Goal: Transaction & Acquisition: Purchase product/service

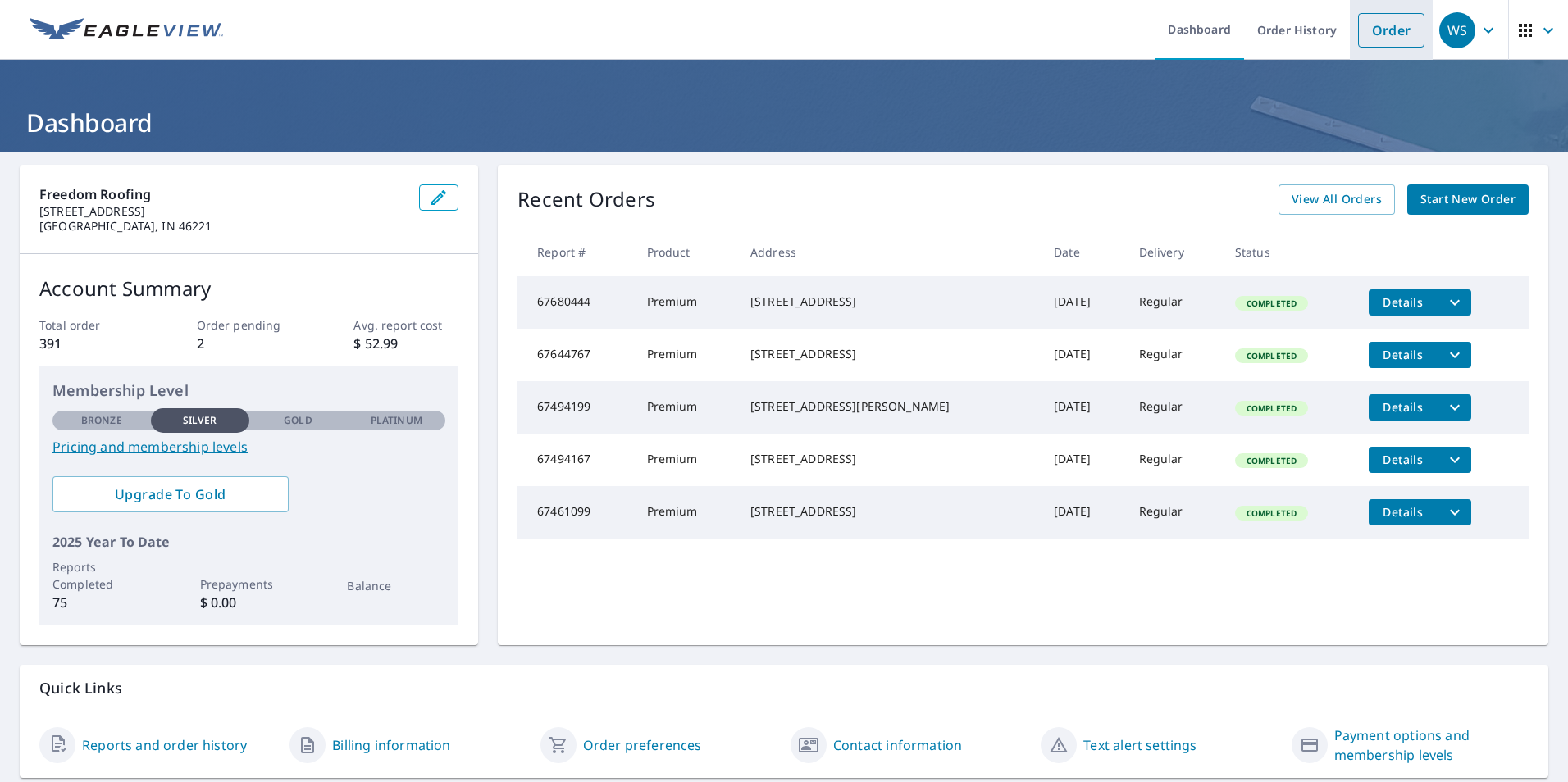
click at [1367, 42] on link "Order" at bounding box center [1391, 30] width 66 height 34
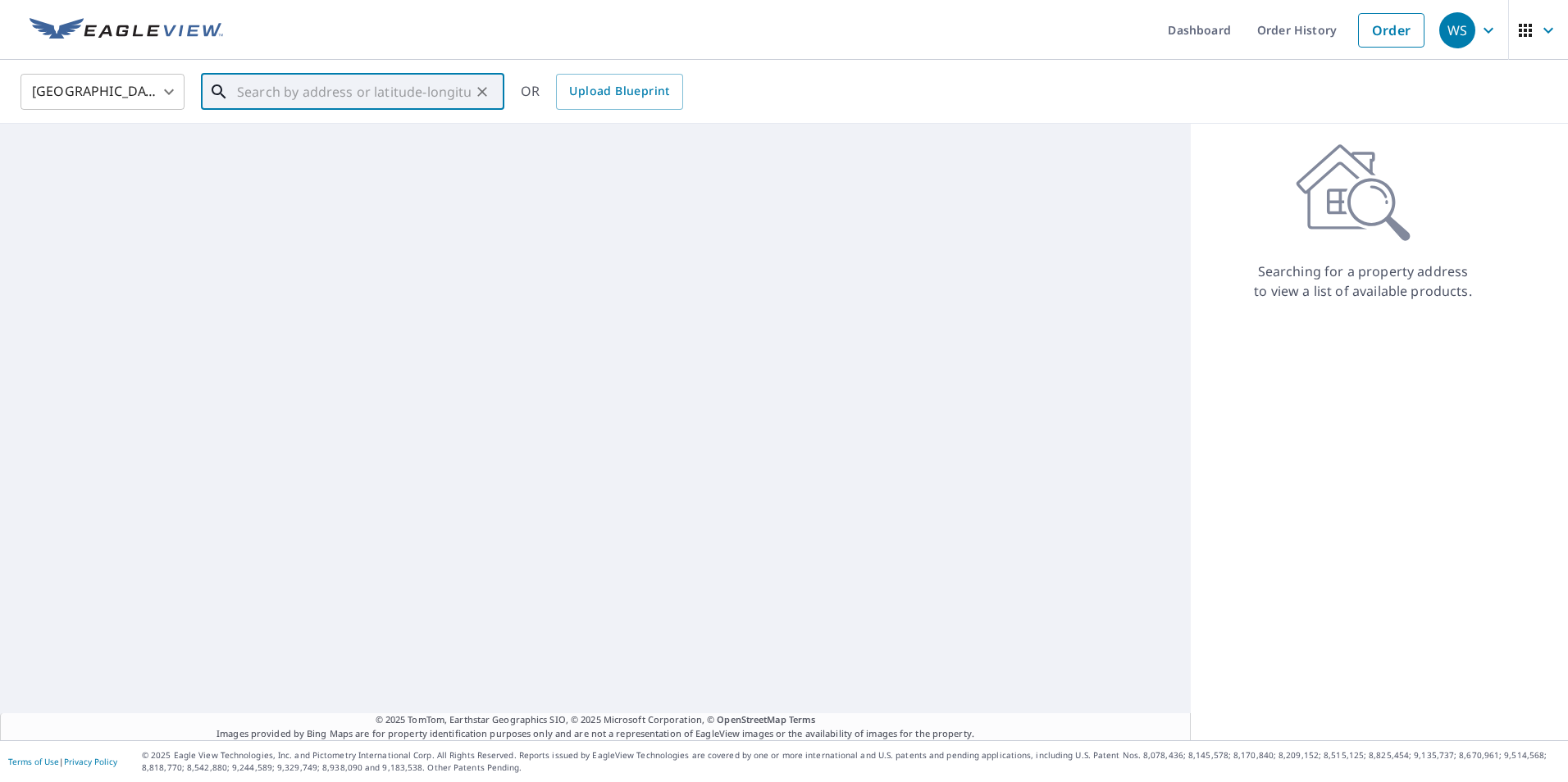
click at [290, 104] on input "text" at bounding box center [354, 92] width 233 height 46
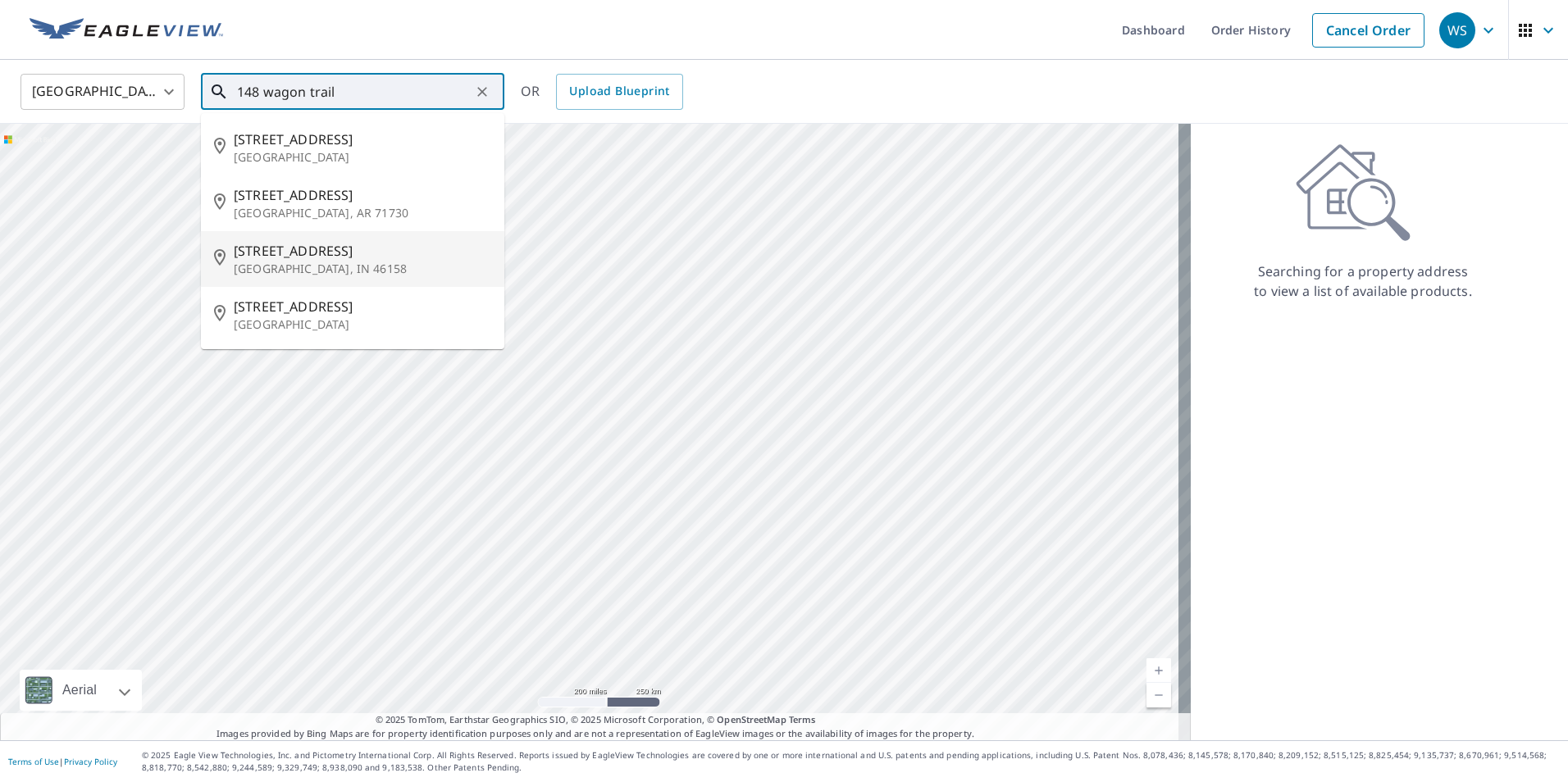
click at [240, 261] on p "[GEOGRAPHIC_DATA], IN 46158" at bounding box center [362, 269] width 257 height 17
type input "[STREET_ADDRESS]"
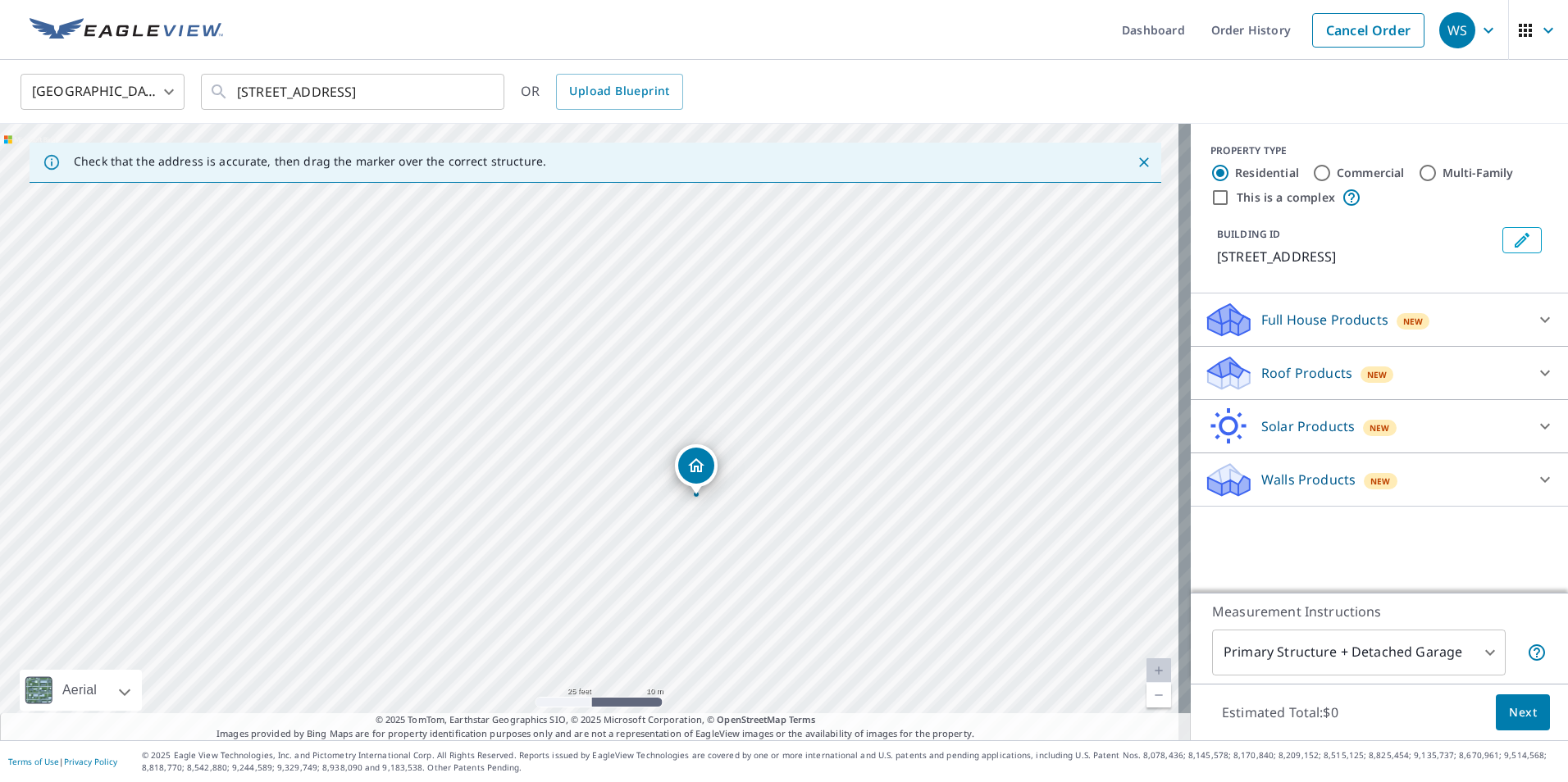
drag, startPoint x: 711, startPoint y: 435, endPoint x: 843, endPoint y: 493, distance: 144.2
click at [843, 493] on div "[STREET_ADDRESS]" at bounding box center [595, 432] width 1191 height 617
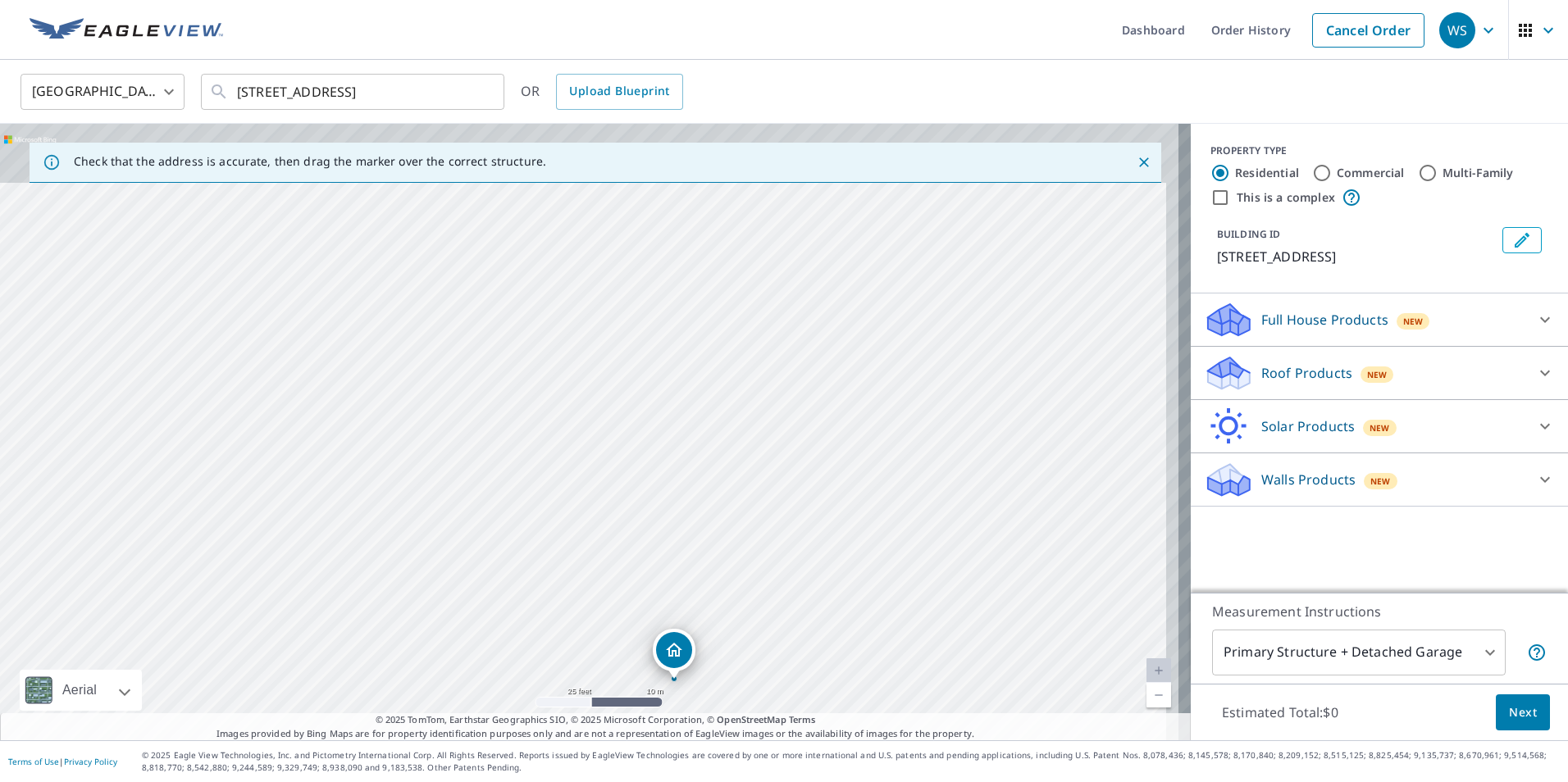
drag, startPoint x: 889, startPoint y: 245, endPoint x: 867, endPoint y: 429, distance: 185.3
click at [867, 429] on div "[STREET_ADDRESS]" at bounding box center [595, 432] width 1191 height 617
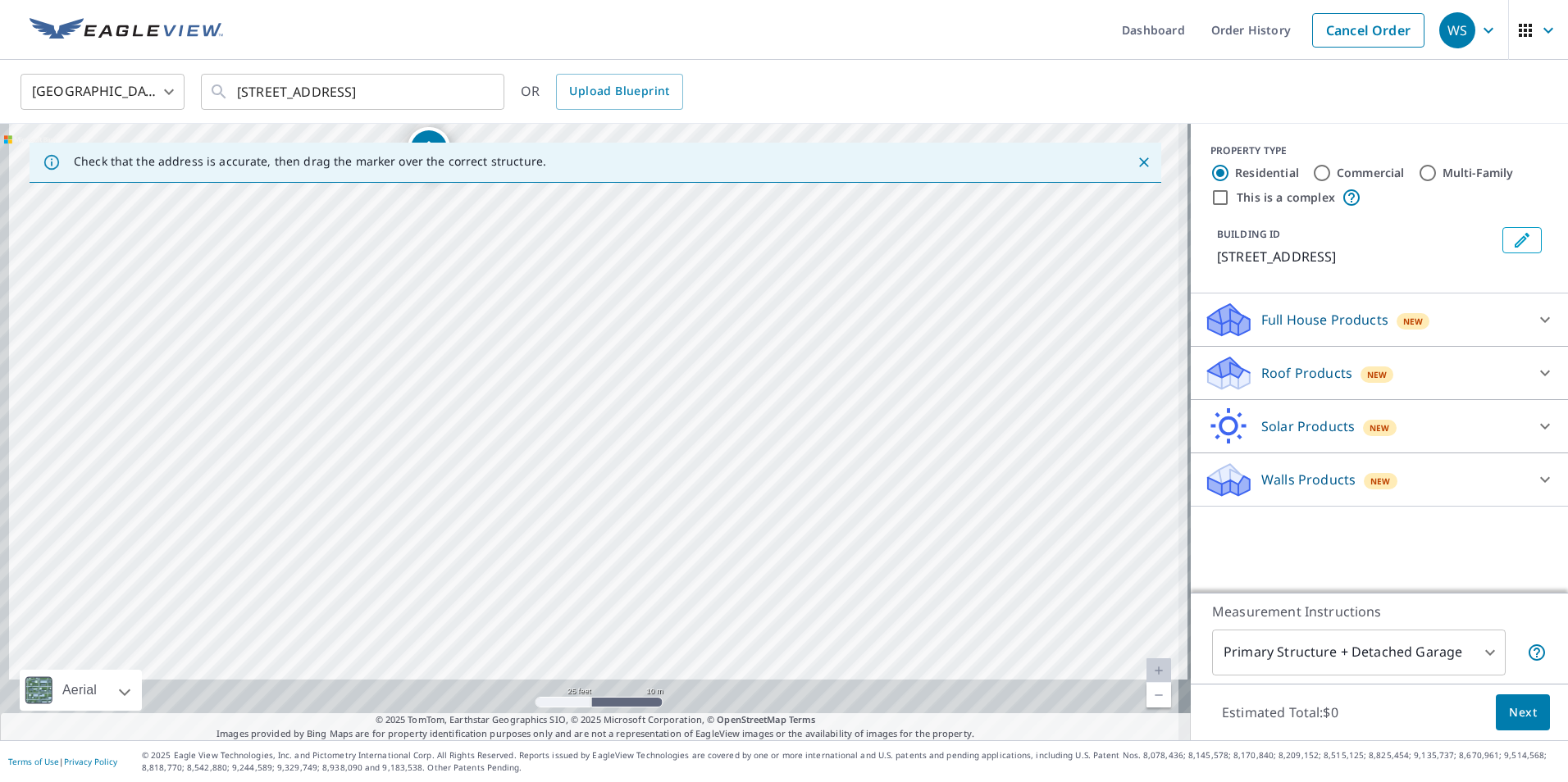
drag, startPoint x: 1056, startPoint y: 633, endPoint x: 833, endPoint y: -4, distance: 674.9
click at [833, 0] on html "WS WS Dashboard Order History Cancel Order WS [GEOGRAPHIC_DATA] [GEOGRAPHIC_DAT…" at bounding box center [784, 391] width 1568 height 782
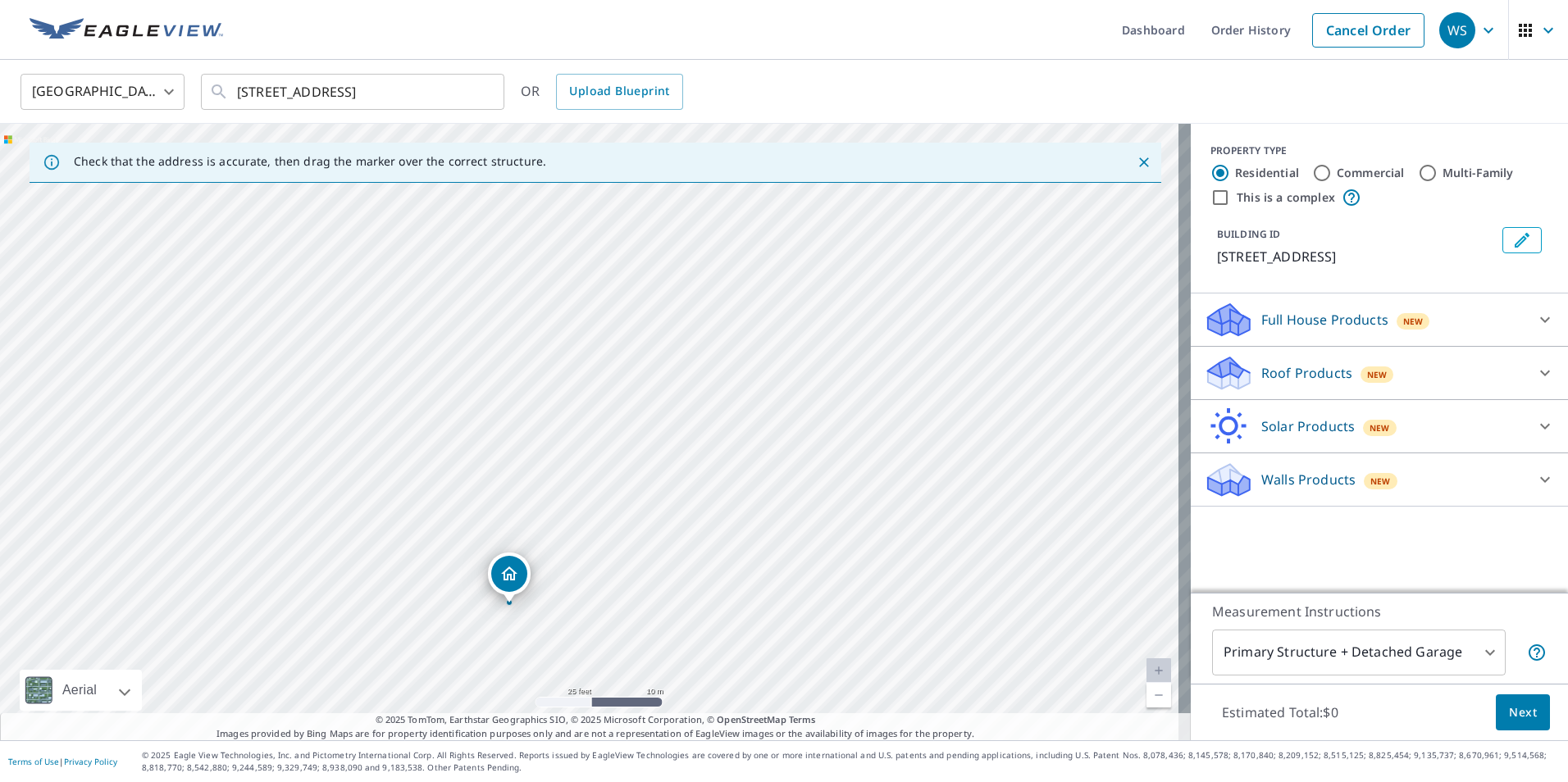
click at [880, 540] on div "[STREET_ADDRESS]" at bounding box center [595, 432] width 1191 height 617
drag, startPoint x: 924, startPoint y: 609, endPoint x: 783, endPoint y: 1, distance: 624.1
click at [771, 0] on html "WS WS Dashboard Order History Cancel Order WS [GEOGRAPHIC_DATA] [GEOGRAPHIC_DAT…" at bounding box center [784, 391] width 1568 height 782
click at [836, 312] on div "[STREET_ADDRESS]" at bounding box center [595, 432] width 1191 height 617
drag, startPoint x: 880, startPoint y: 543, endPoint x: 162, endPoint y: 763, distance: 750.9
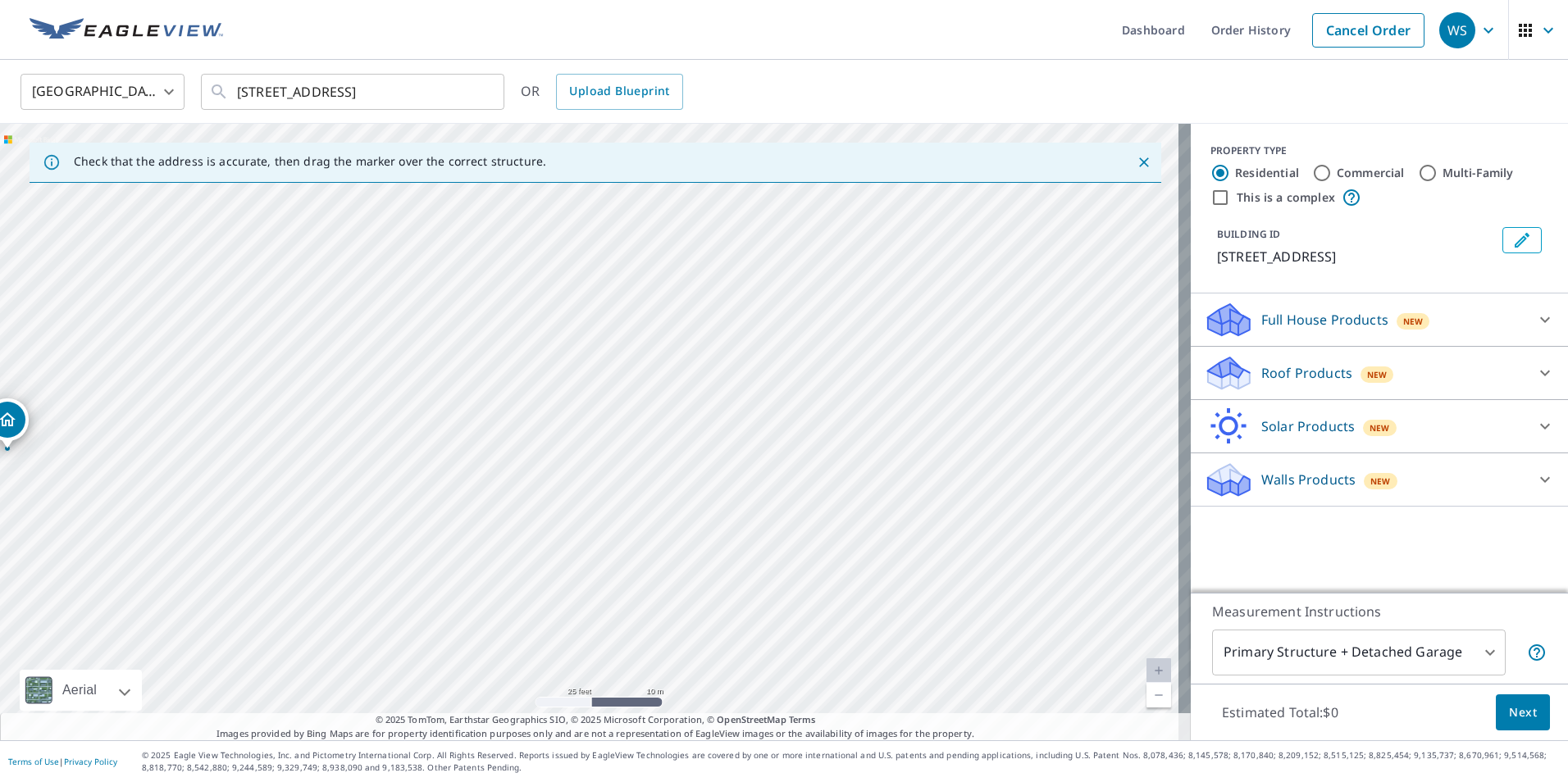
click at [182, 768] on div "Dashboard Order History Cancel Order WS [GEOGRAPHIC_DATA] [GEOGRAPHIC_DATA] ​ […" at bounding box center [784, 391] width 1568 height 782
drag, startPoint x: 366, startPoint y: 684, endPoint x: -115, endPoint y: 911, distance: 531.9
click at [0, 781] on html "WS WS Dashboard Order History Cancel Order WS [GEOGRAPHIC_DATA] [GEOGRAPHIC_DAT…" at bounding box center [784, 391] width 1568 height 782
drag, startPoint x: 596, startPoint y: 638, endPoint x: 778, endPoint y: 824, distance: 260.2
click at [778, 781] on html "WS WS Dashboard Order History Cancel Order WS [GEOGRAPHIC_DATA] [GEOGRAPHIC_DAT…" at bounding box center [784, 391] width 1568 height 782
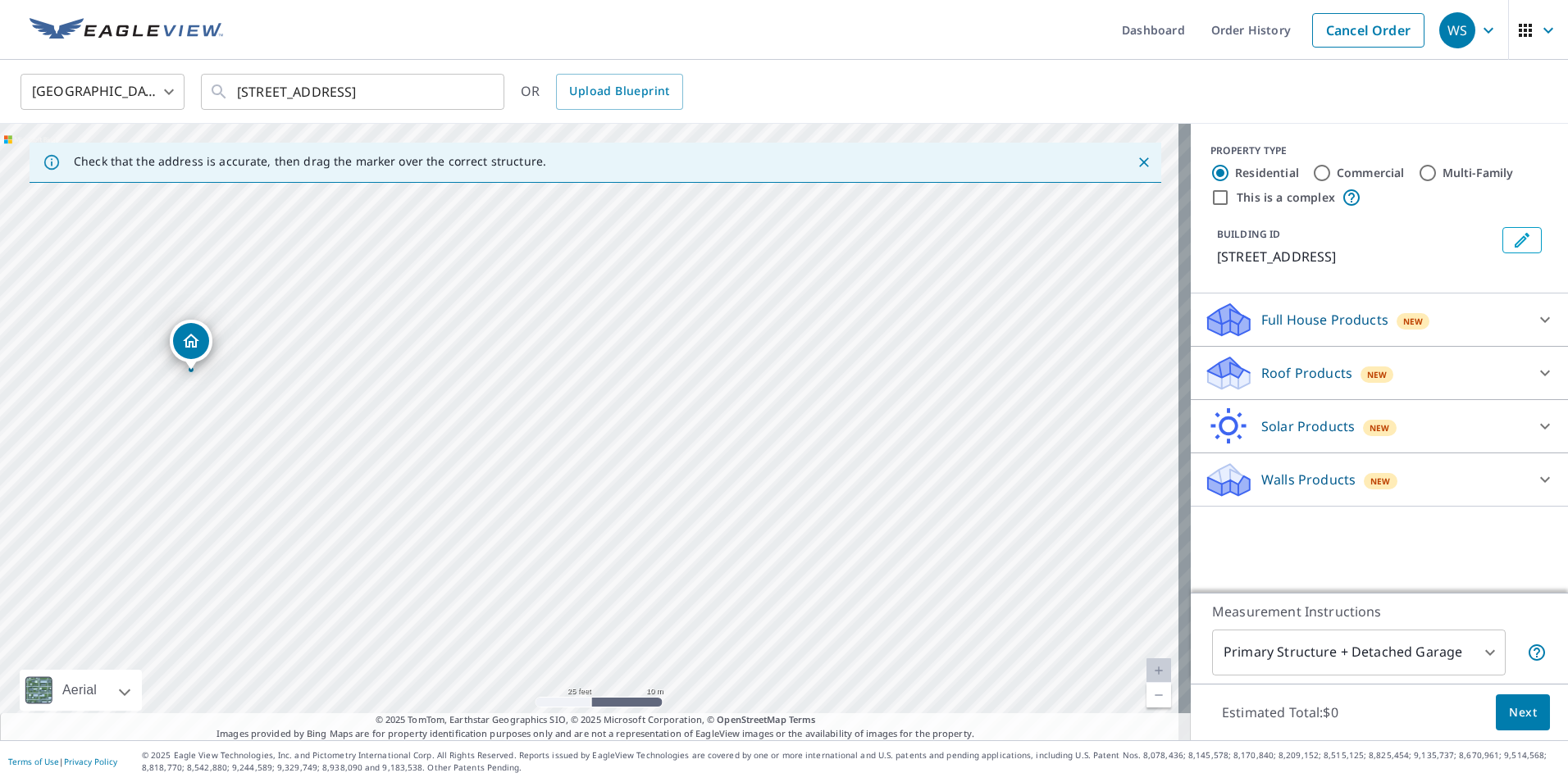
click at [661, 632] on div "[STREET_ADDRESS]" at bounding box center [595, 432] width 1191 height 617
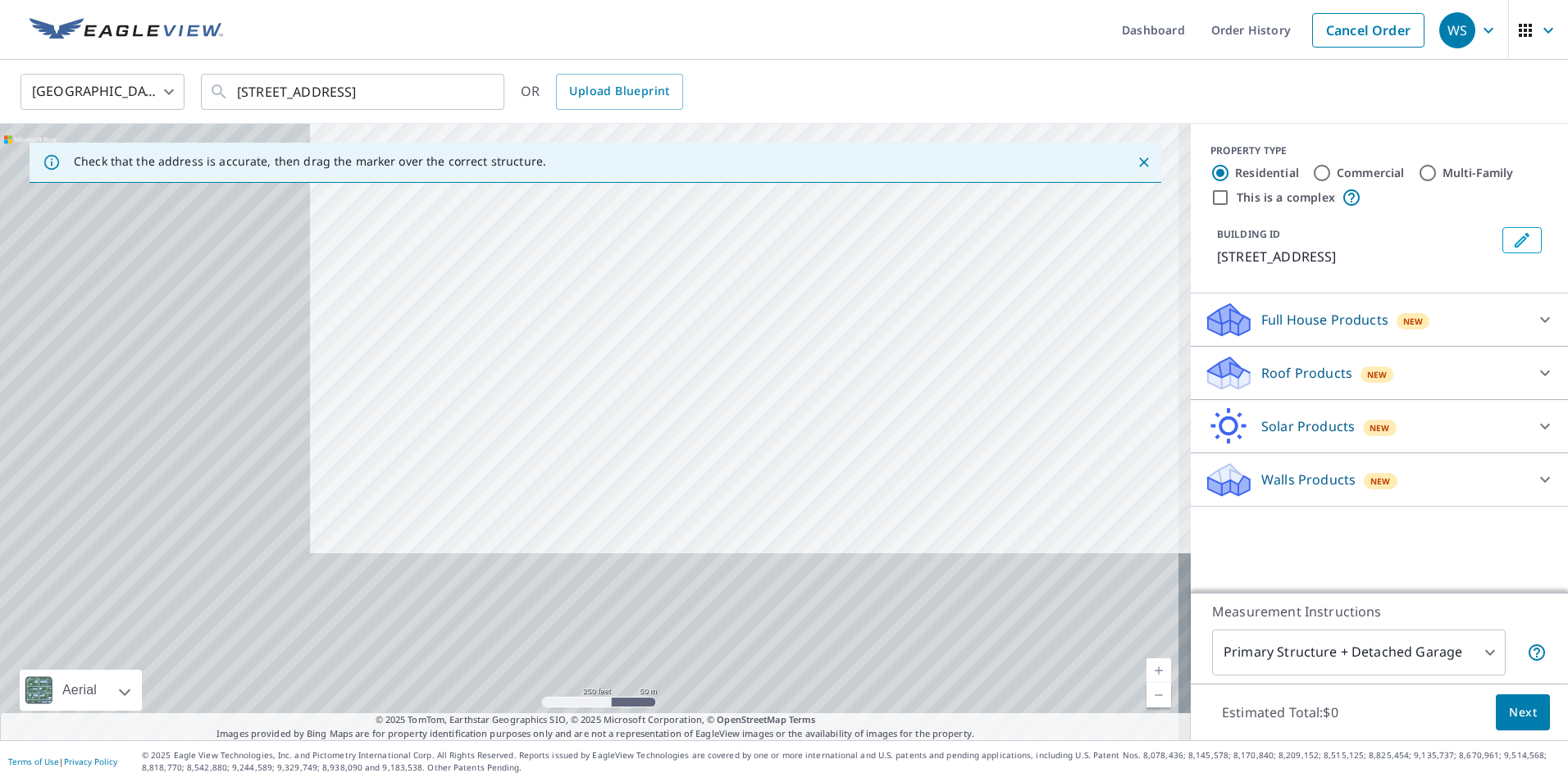
drag, startPoint x: 398, startPoint y: 403, endPoint x: 708, endPoint y: 216, distance: 362.0
click at [708, 216] on div "[STREET_ADDRESS]" at bounding box center [595, 432] width 1191 height 617
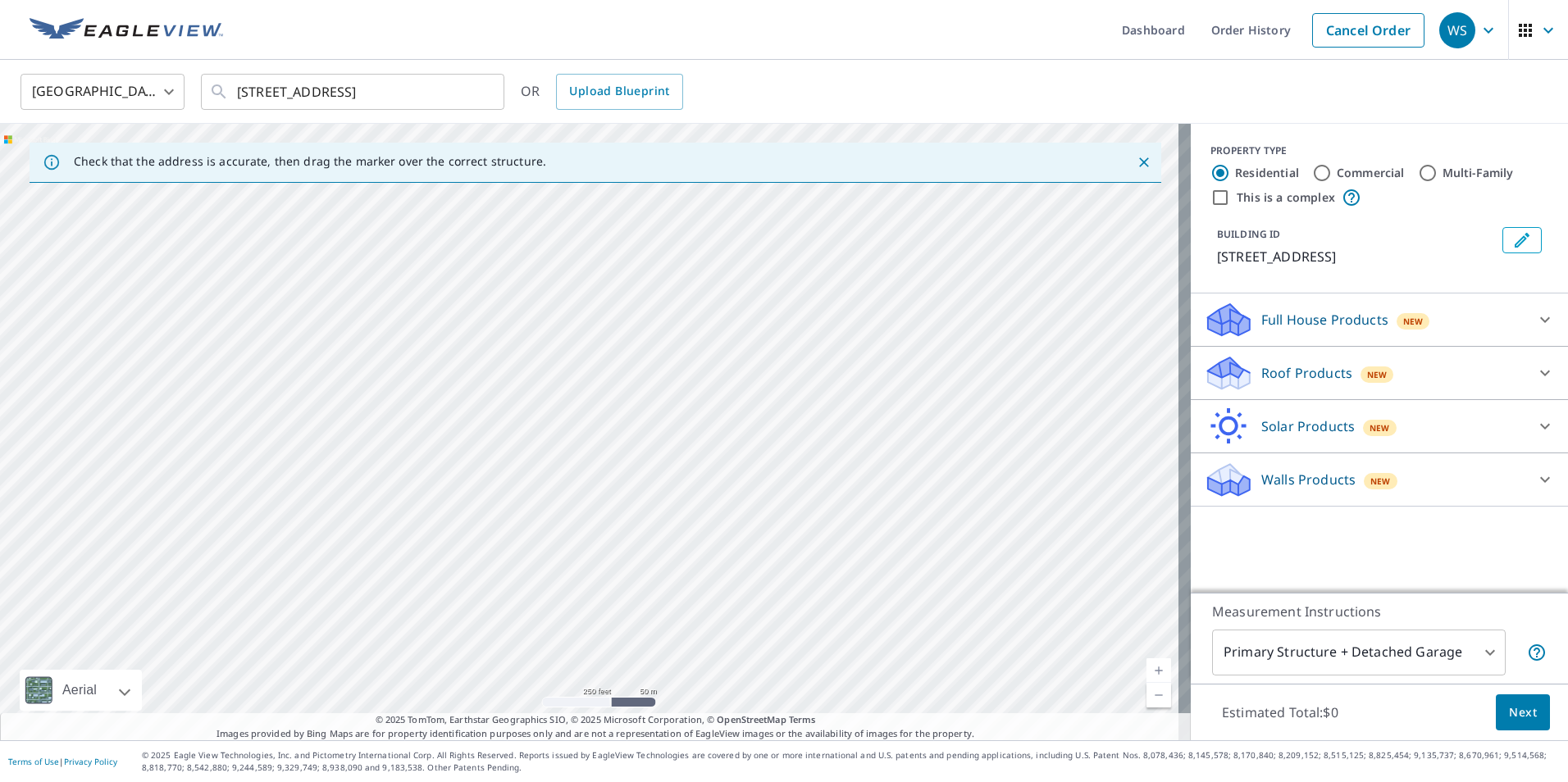
drag, startPoint x: 832, startPoint y: 590, endPoint x: 683, endPoint y: 123, distance: 490.2
click at [683, 123] on div "United States [GEOGRAPHIC_DATA] ​ [STREET_ADDRESS] ​ OR Upload Blueprint Check …" at bounding box center [784, 400] width 1568 height 680
drag, startPoint x: 802, startPoint y: 453, endPoint x: 807, endPoint y: 737, distance: 284.0
click at [824, 781] on html "WS WS Dashboard Order History Cancel Order WS [GEOGRAPHIC_DATA] [GEOGRAPHIC_DAT…" at bounding box center [784, 391] width 1568 height 782
drag, startPoint x: 856, startPoint y: 526, endPoint x: 893, endPoint y: 677, distance: 155.5
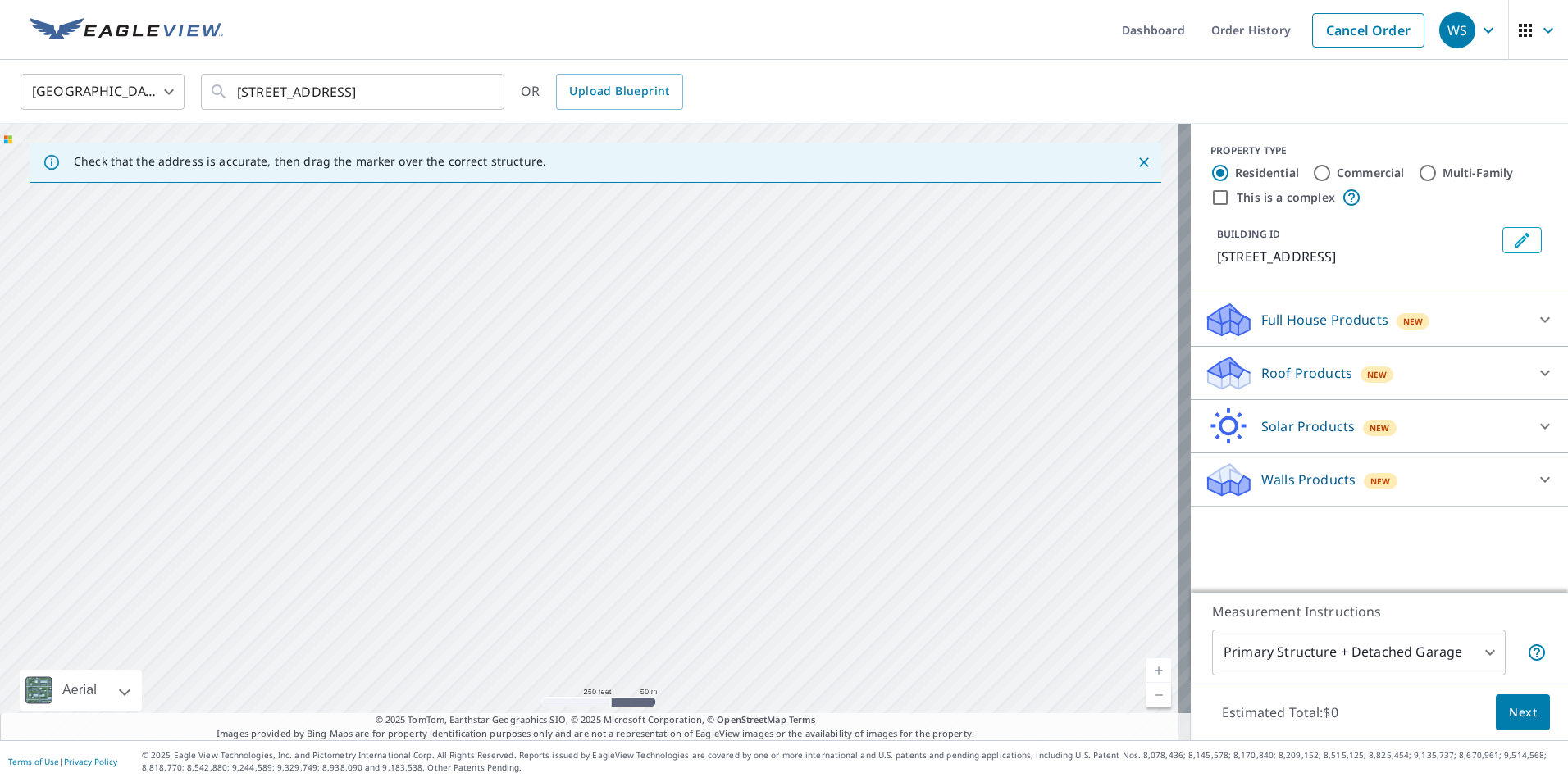
click at [893, 677] on div "[STREET_ADDRESS]" at bounding box center [595, 432] width 1191 height 617
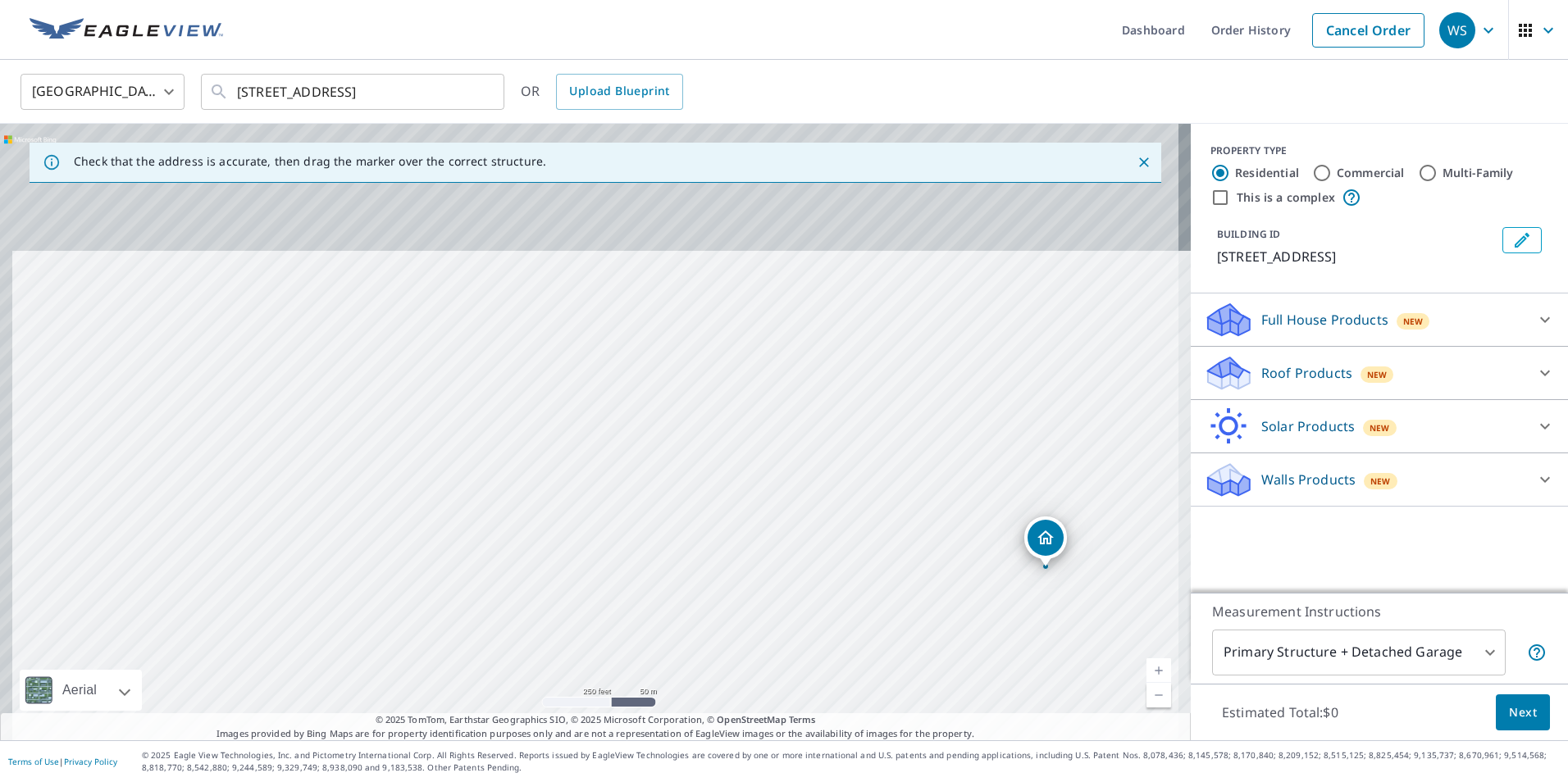
drag, startPoint x: 904, startPoint y: 270, endPoint x: 939, endPoint y: 738, distance: 469.3
click at [939, 738] on div "Check that the address is accurate, then drag the marker over the correct struc…" at bounding box center [595, 432] width 1191 height 617
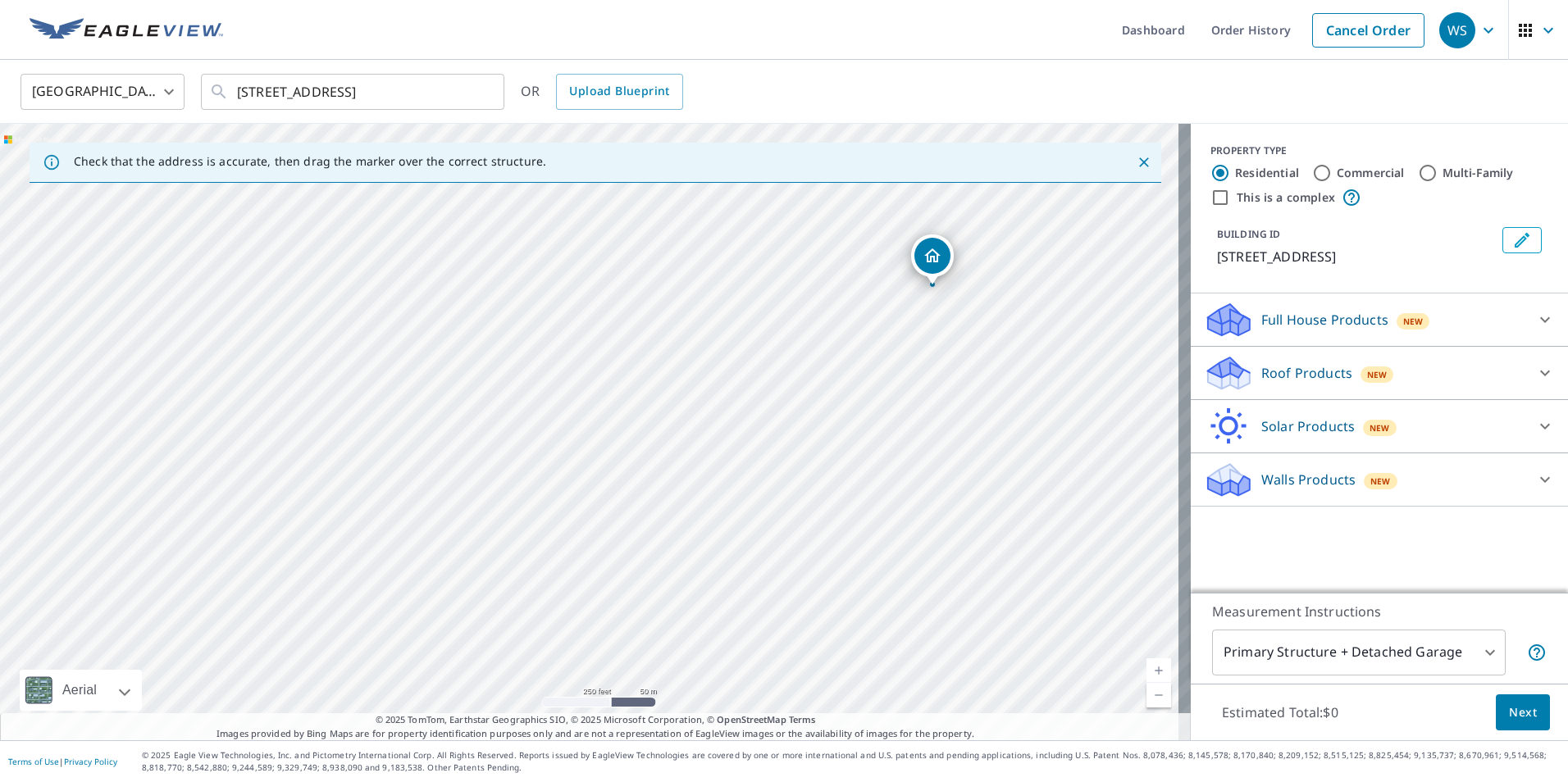
click at [826, 437] on div "[STREET_ADDRESS]" at bounding box center [595, 432] width 1191 height 617
drag, startPoint x: 780, startPoint y: 289, endPoint x: 813, endPoint y: 566, distance: 279.0
click at [813, 566] on div "[STREET_ADDRESS]" at bounding box center [595, 432] width 1191 height 617
drag, startPoint x: 899, startPoint y: 420, endPoint x: 859, endPoint y: 72, distance: 350.3
click at [859, 72] on div "United States [GEOGRAPHIC_DATA] ​ [STREET_ADDRESS] ​ OR Upload Blueprint Check …" at bounding box center [784, 400] width 1568 height 680
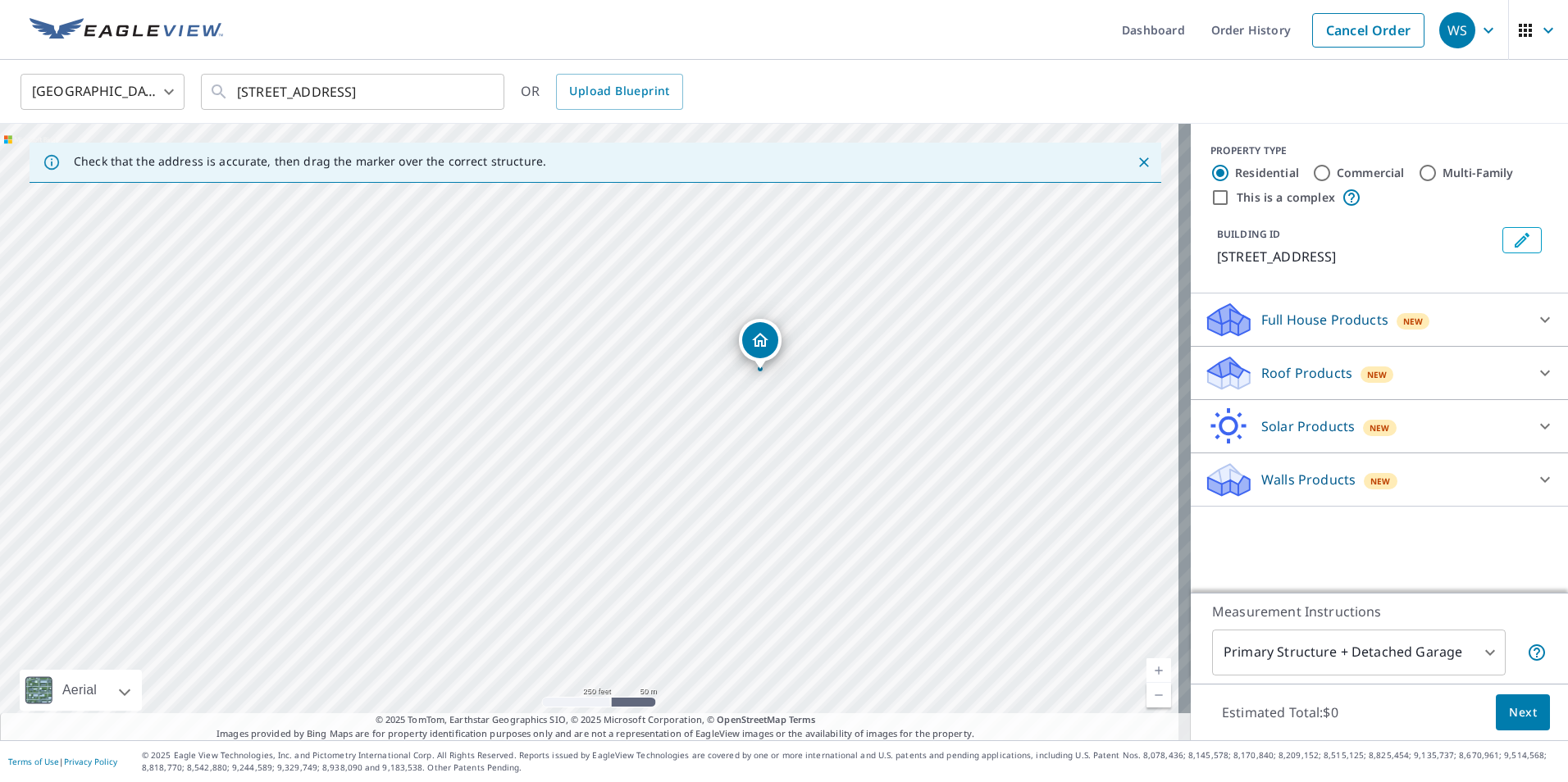
click at [727, 366] on div "[STREET_ADDRESS]" at bounding box center [595, 432] width 1191 height 617
click at [1331, 363] on p "Roof Products" at bounding box center [1306, 373] width 91 height 19
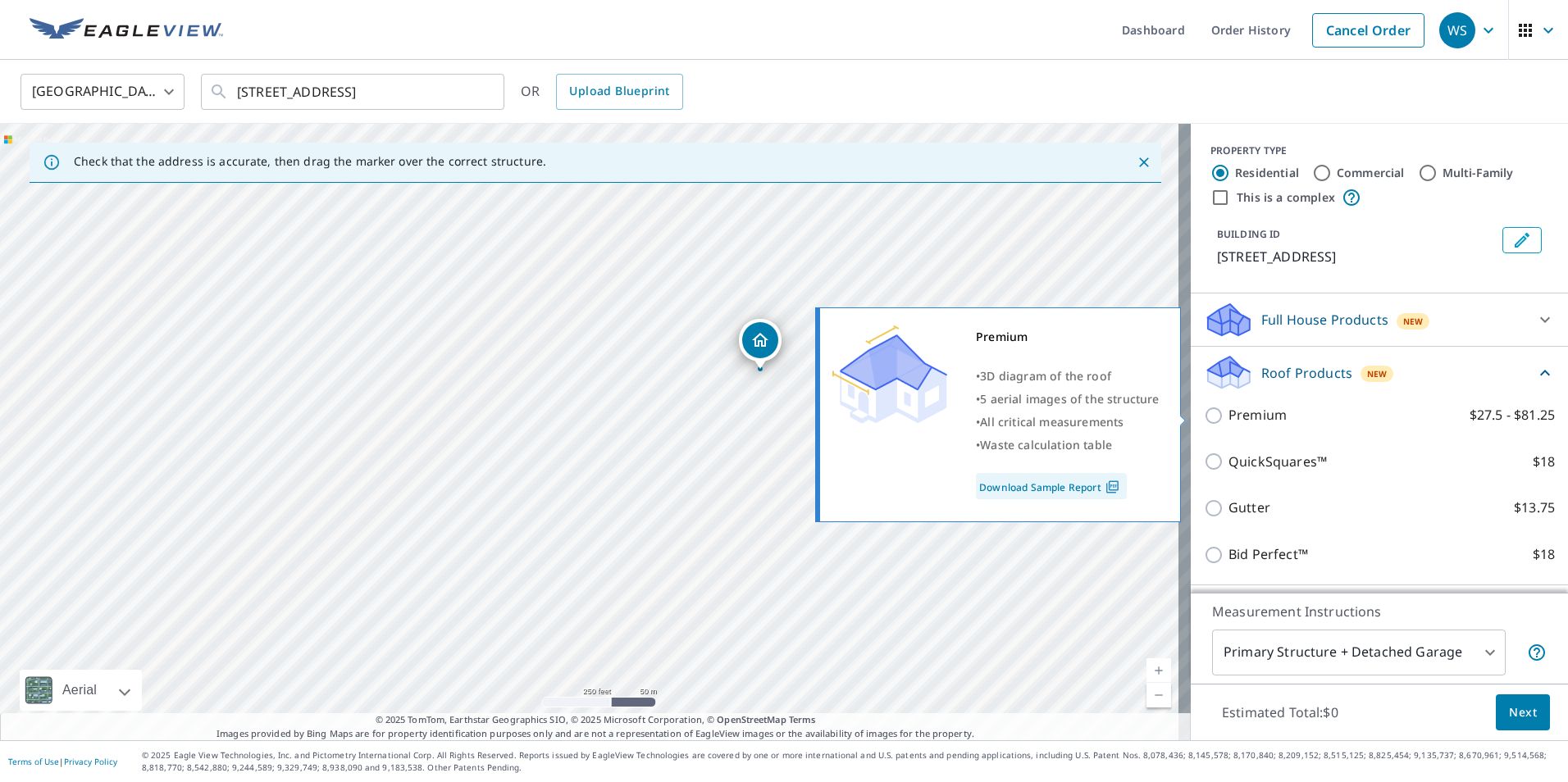
click at [1204, 417] on input "Premium $27.5 - $81.25" at bounding box center [1216, 415] width 25 height 19
checkbox input "true"
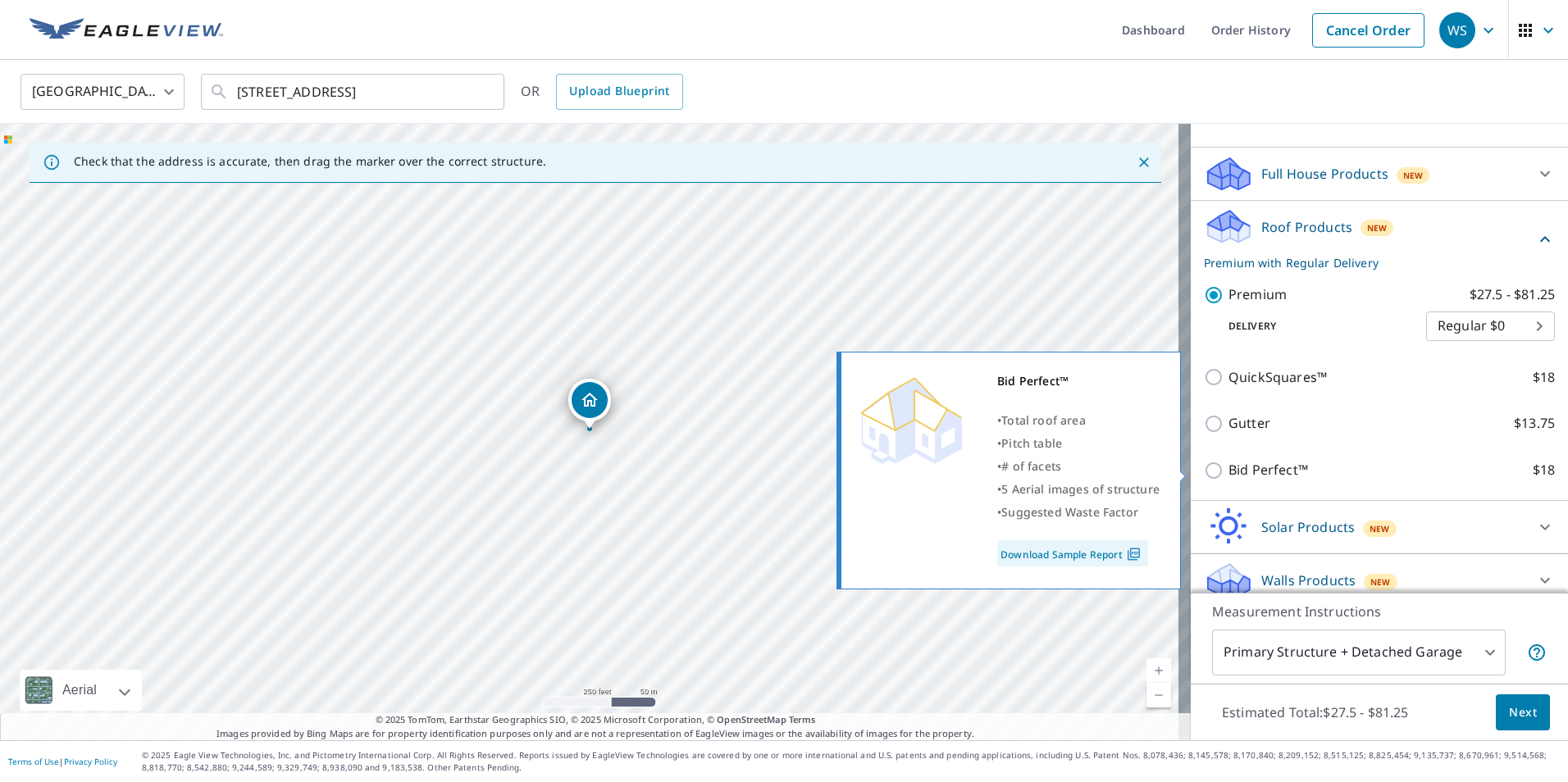
scroll to position [161, 0]
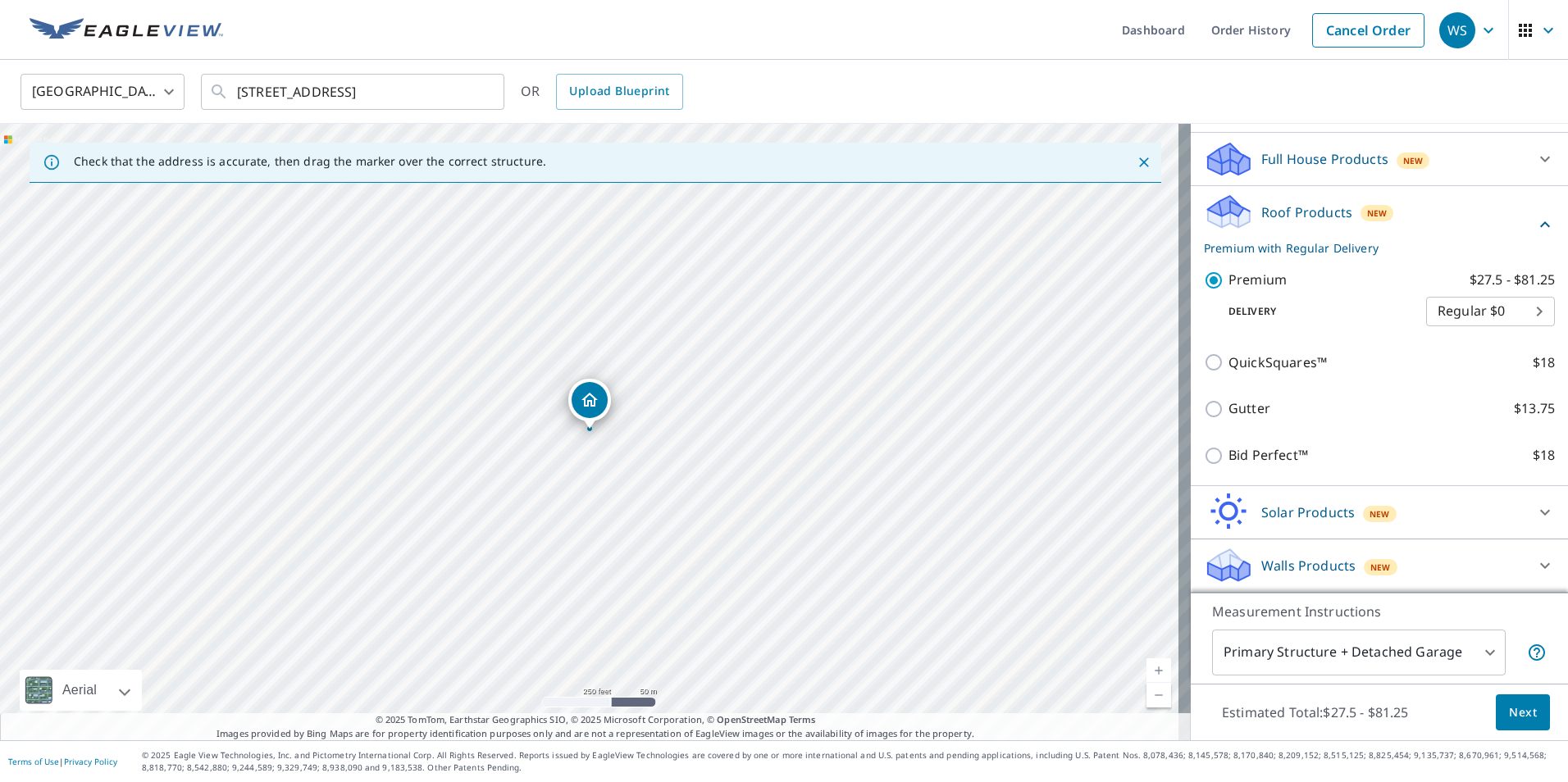
click at [1519, 717] on span "Next" at bounding box center [1523, 712] width 28 height 20
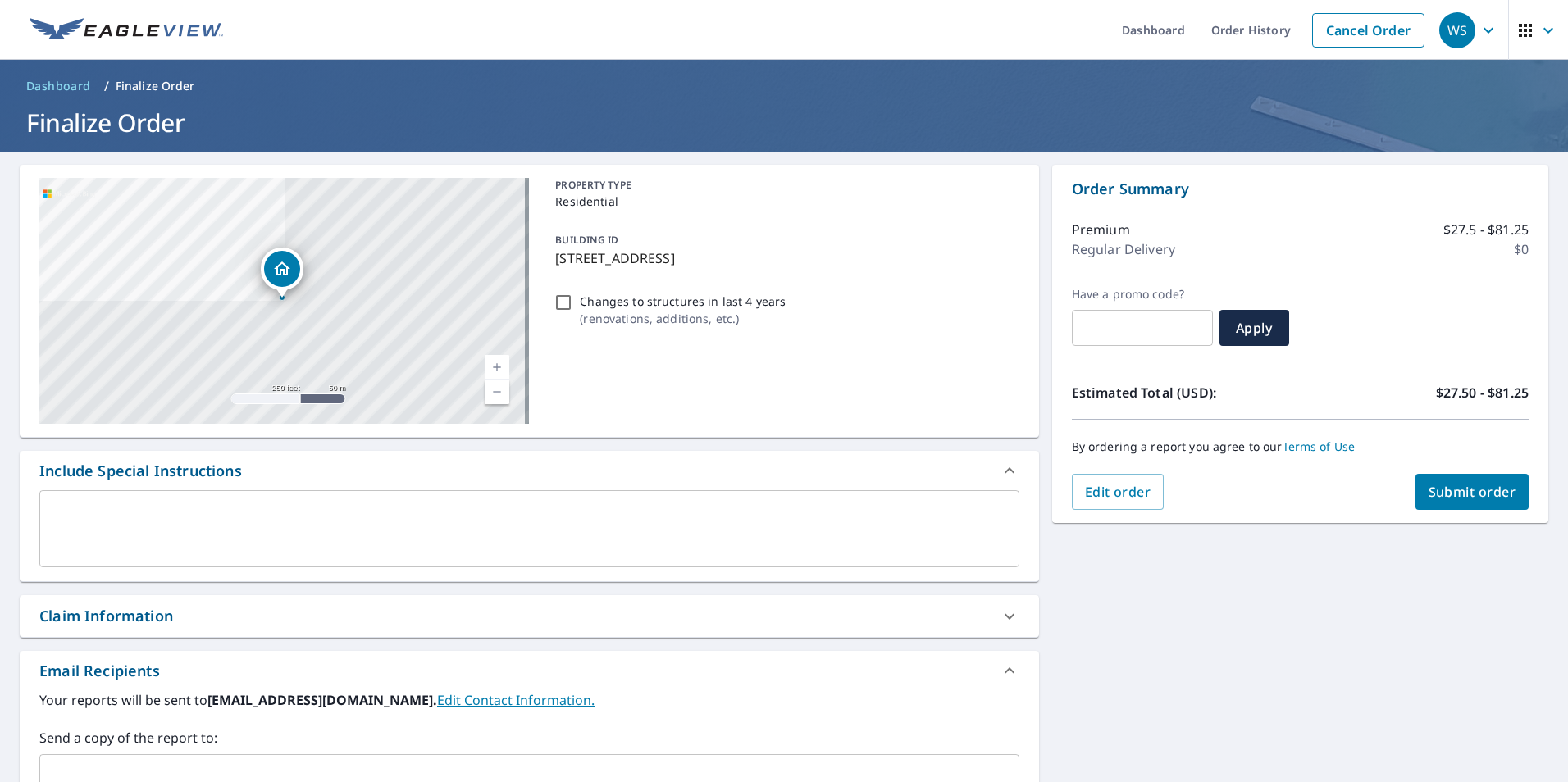
click at [1446, 506] on button "Submit order" at bounding box center [1473, 491] width 114 height 36
